Goal: Manage account settings

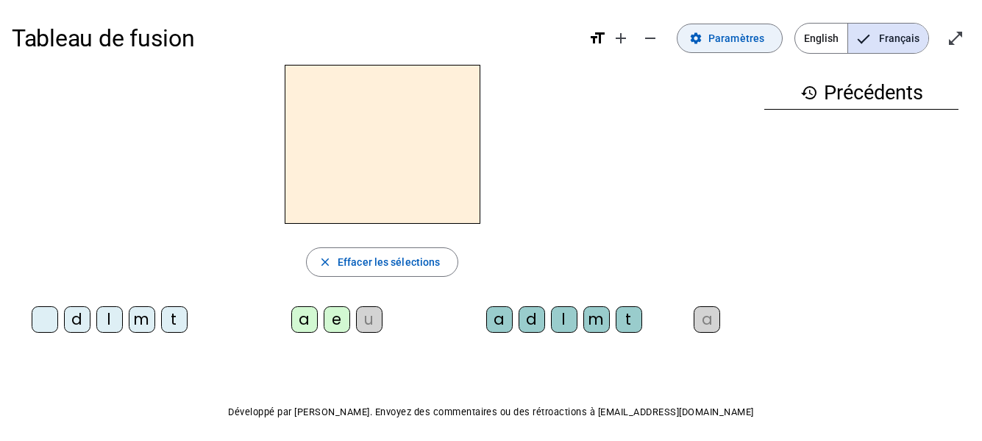
click at [736, 41] on span "Paramètres" at bounding box center [736, 38] width 56 height 18
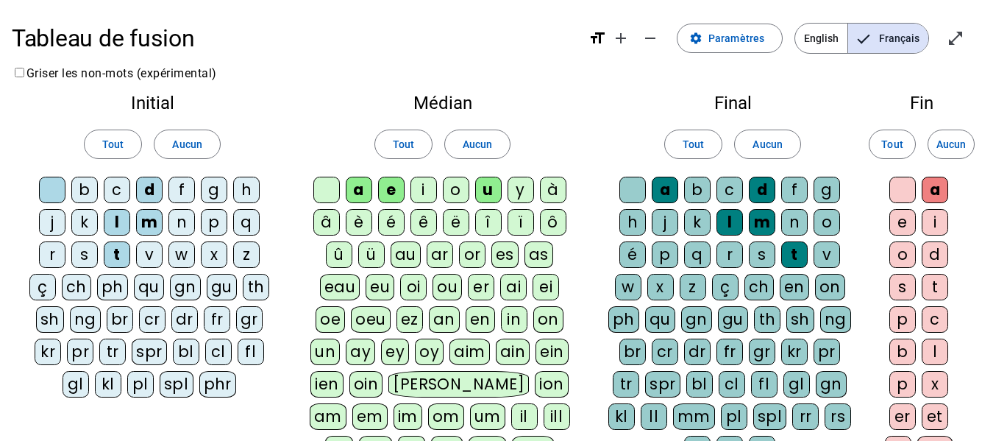
click at [425, 188] on div "i" at bounding box center [424, 190] width 26 height 26
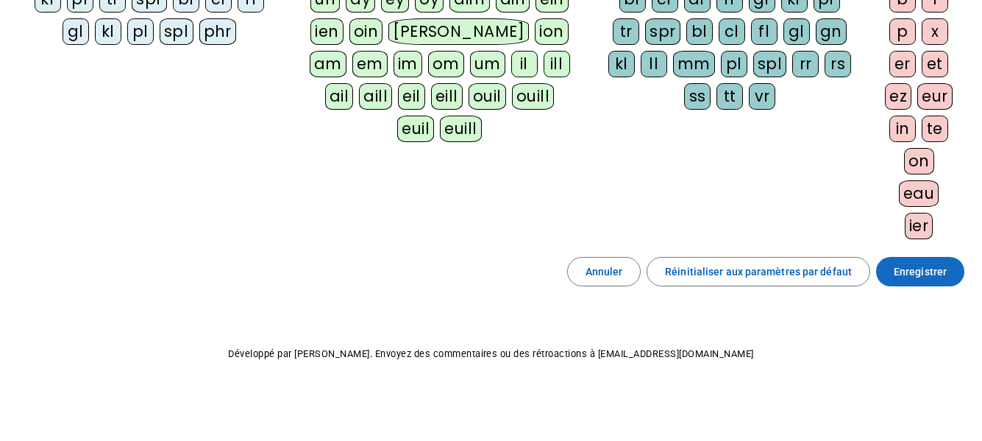
click at [928, 269] on span "Enregistrer" at bounding box center [920, 272] width 53 height 18
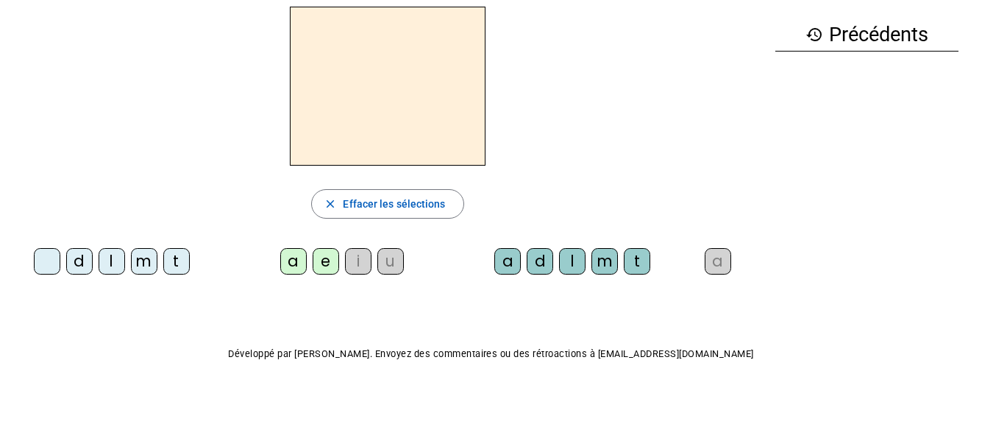
click at [352, 261] on div "i" at bounding box center [358, 261] width 26 height 26
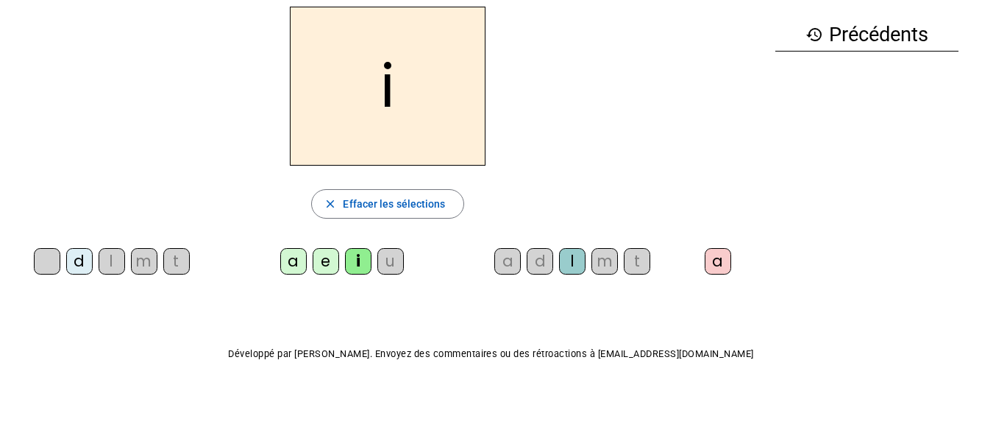
click at [355, 266] on div "i" at bounding box center [358, 261] width 26 height 26
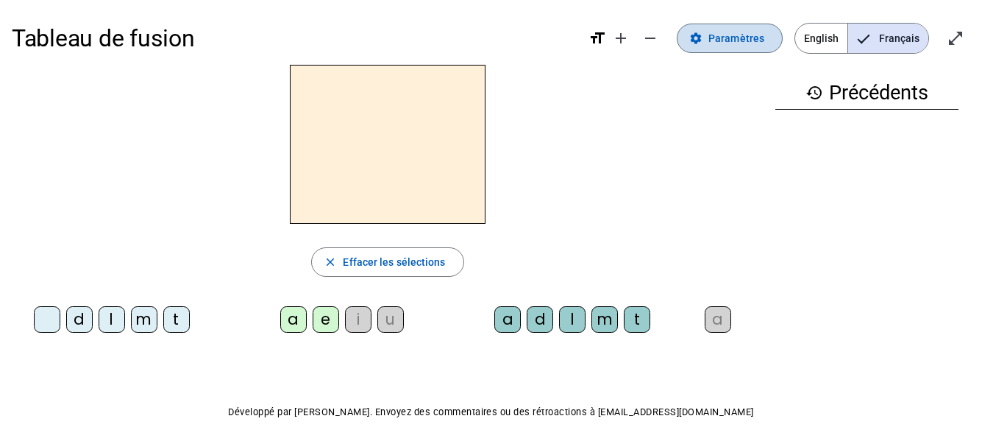
click at [731, 35] on span "Paramètres" at bounding box center [736, 38] width 56 height 18
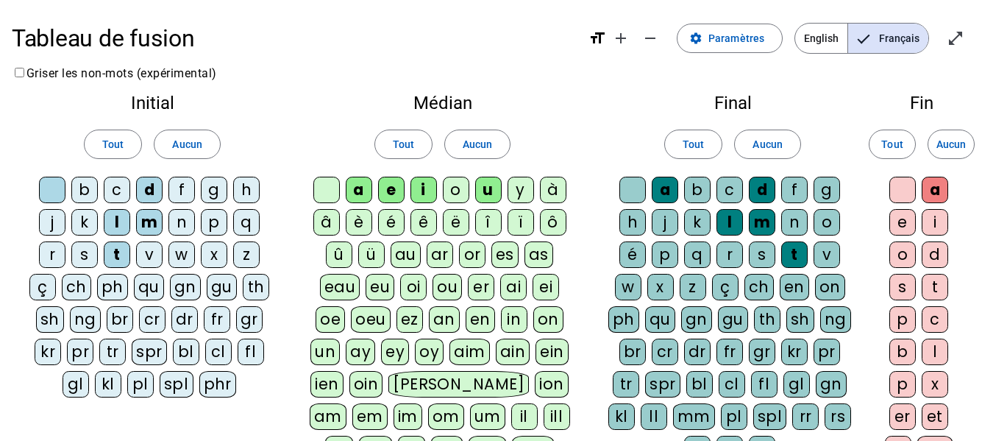
click at [60, 189] on div at bounding box center [52, 190] width 26 height 26
click at [48, 189] on div at bounding box center [52, 190] width 26 height 26
click at [931, 223] on div "i" at bounding box center [935, 222] width 26 height 26
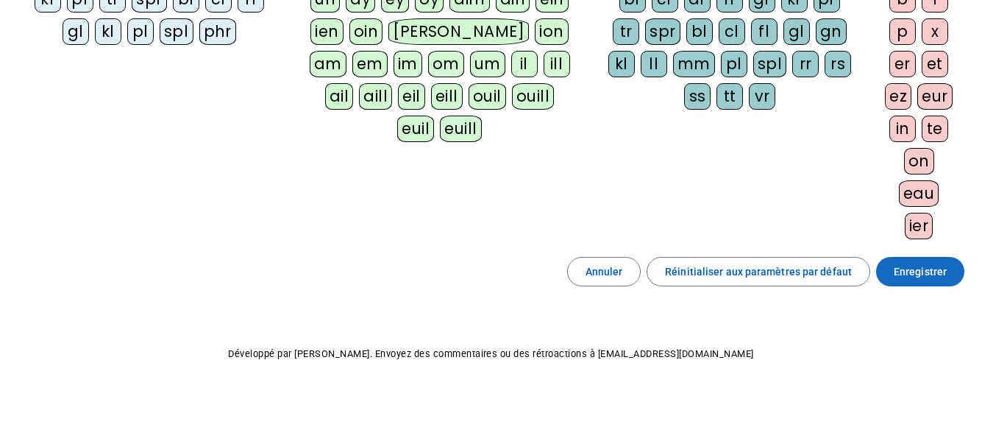
click at [952, 274] on span at bounding box center [920, 271] width 88 height 35
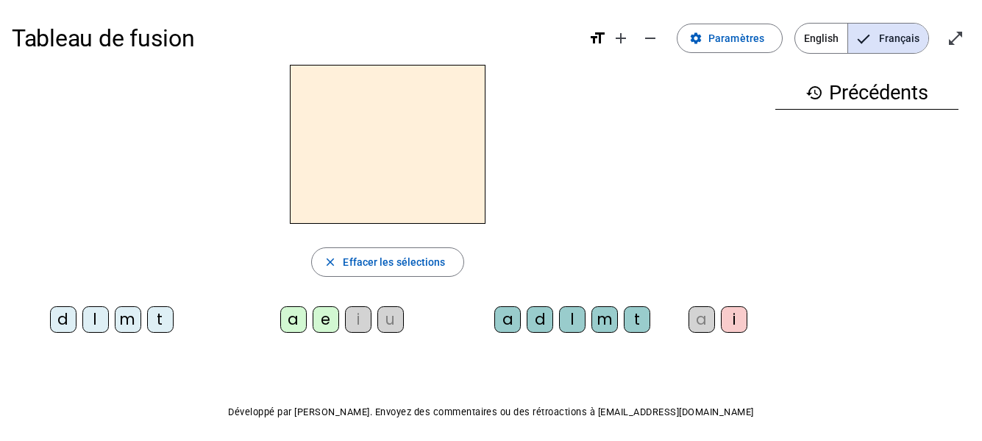
click at [502, 321] on div "a" at bounding box center [507, 319] width 26 height 26
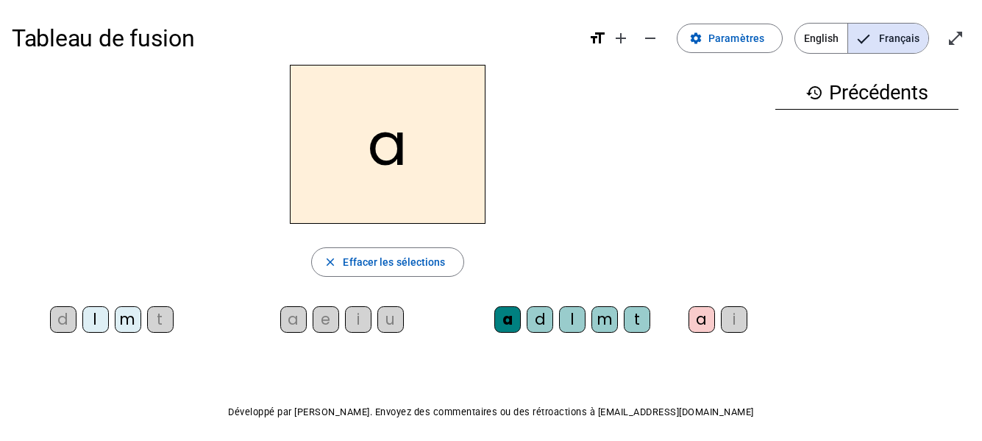
click at [118, 321] on div "m" at bounding box center [128, 319] width 26 height 26
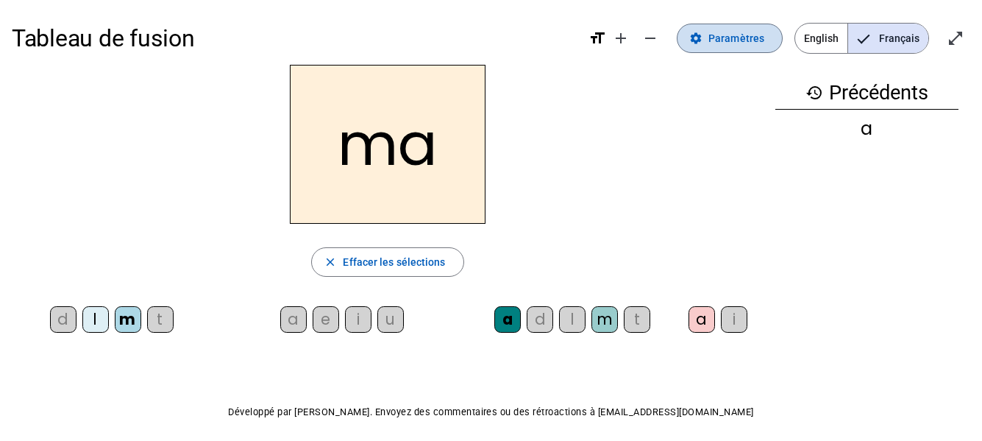
click at [757, 43] on span "Paramètres" at bounding box center [736, 38] width 56 height 18
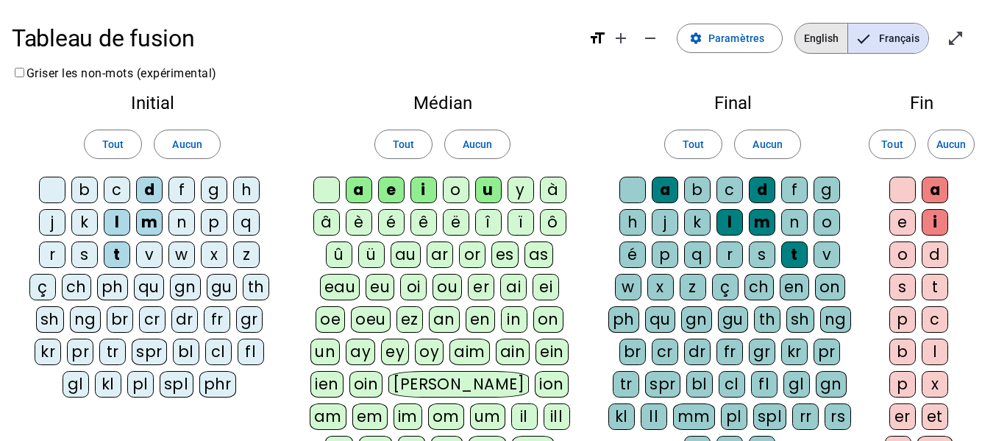
click at [815, 39] on span "English" at bounding box center [821, 38] width 52 height 29
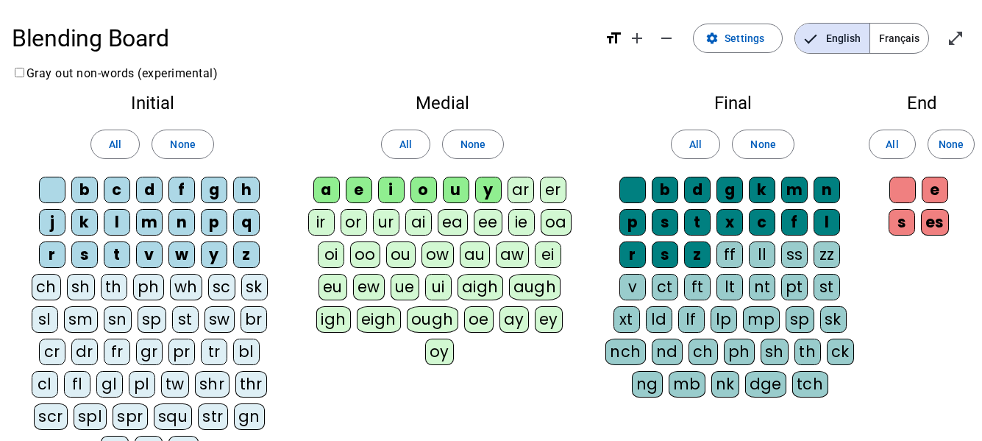
click at [902, 42] on span "Français" at bounding box center [899, 38] width 58 height 29
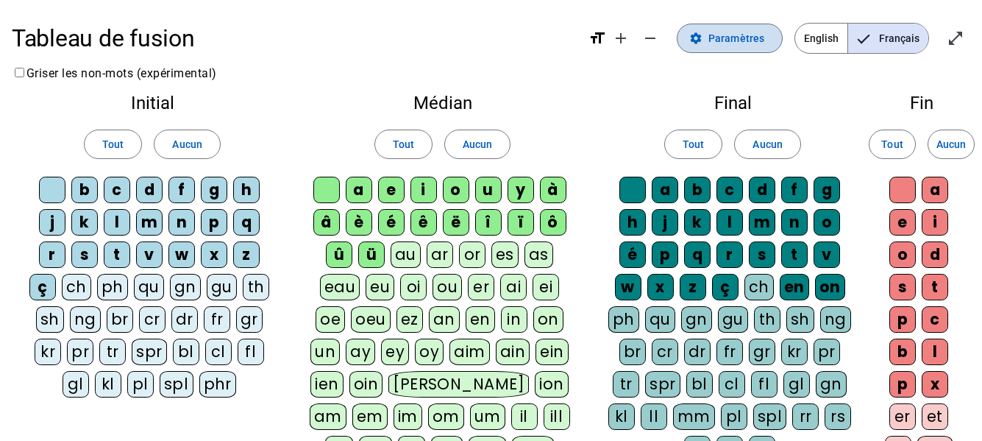
click at [757, 31] on span "Paramètres" at bounding box center [736, 38] width 56 height 18
click at [724, 32] on span "Paramètres" at bounding box center [736, 38] width 56 height 18
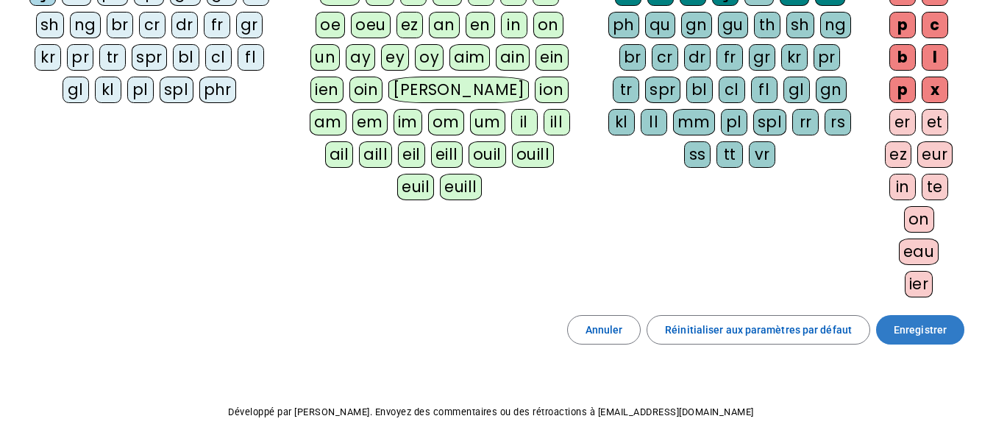
click at [910, 330] on span "Enregistrer" at bounding box center [920, 330] width 53 height 18
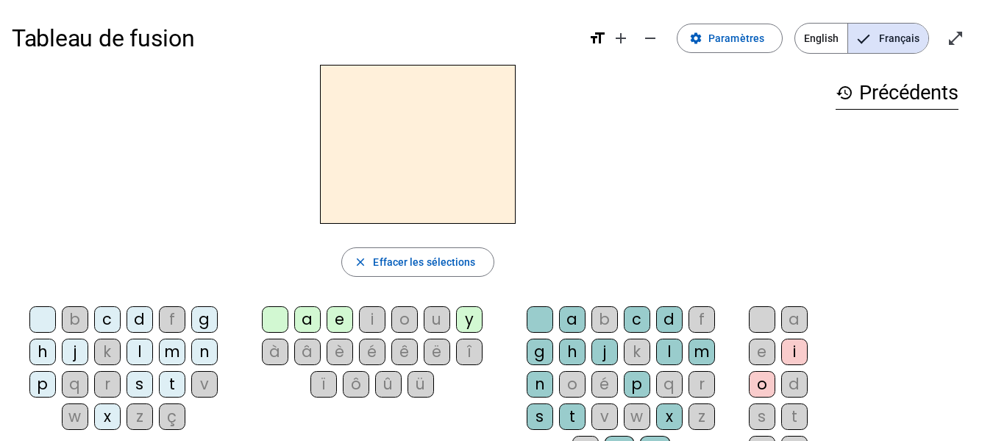
click at [172, 348] on div "m" at bounding box center [172, 351] width 26 height 26
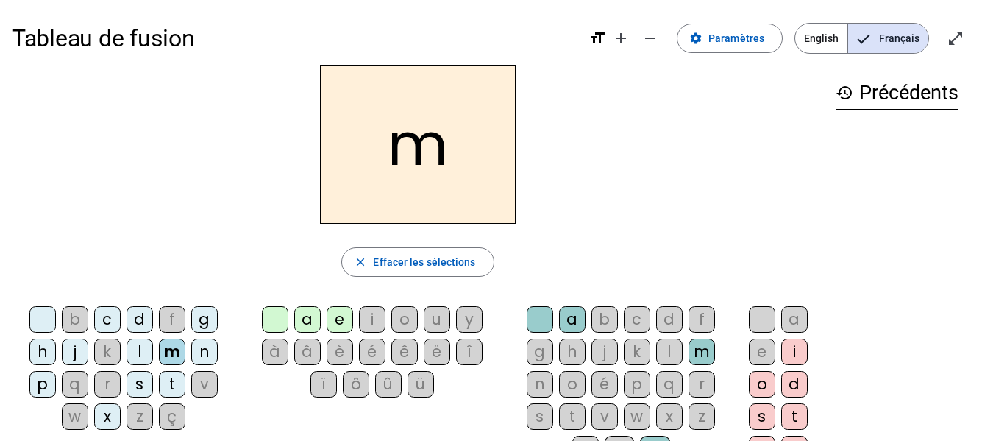
click at [299, 313] on div "a" at bounding box center [307, 319] width 26 height 26
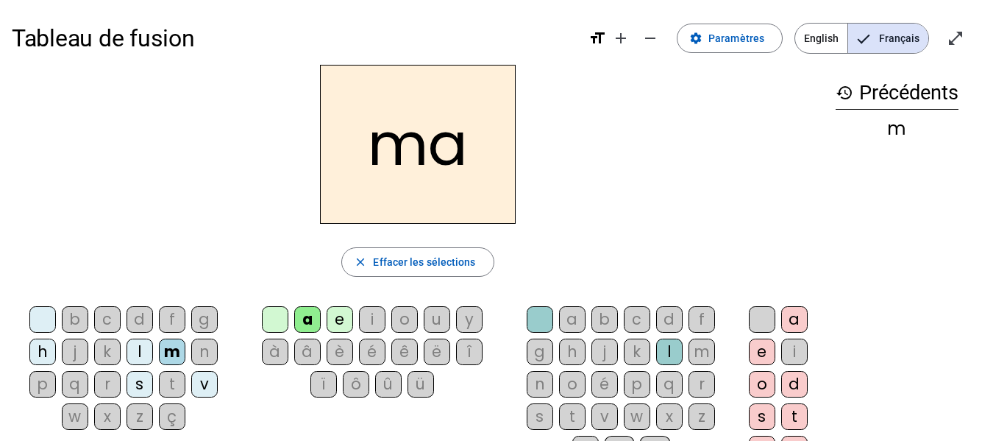
click at [667, 351] on div "l" at bounding box center [669, 351] width 26 height 26
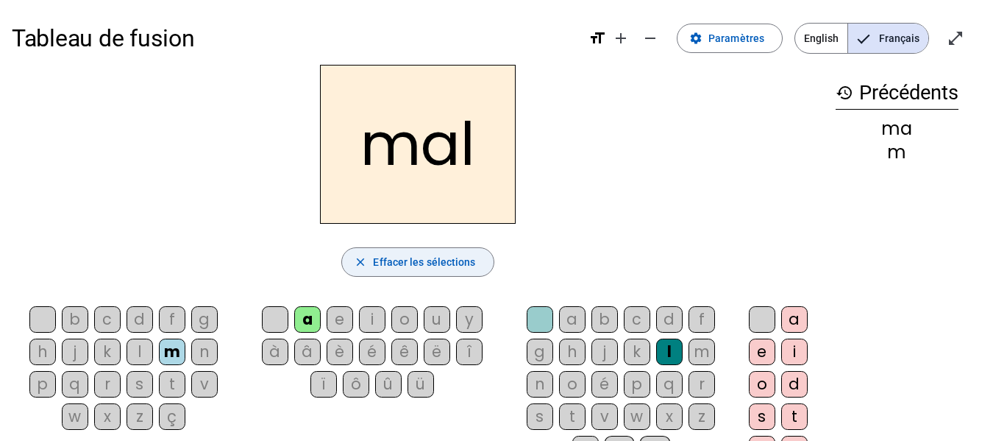
click at [420, 261] on span "Effacer les sélections" at bounding box center [424, 262] width 102 height 18
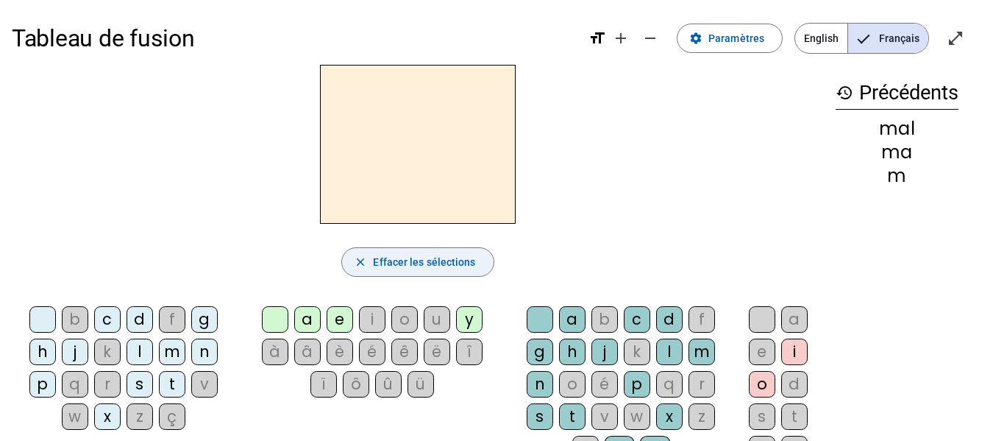
click at [396, 264] on span "Effacer les sélections" at bounding box center [424, 262] width 102 height 18
click at [362, 258] on mat-icon "close" at bounding box center [360, 261] width 13 height 13
